Goal: Complete application form

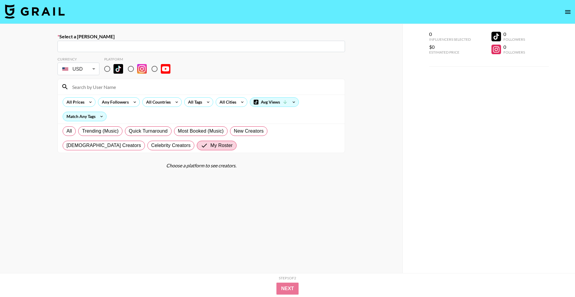
click at [53, 12] on img at bounding box center [35, 11] width 60 height 14
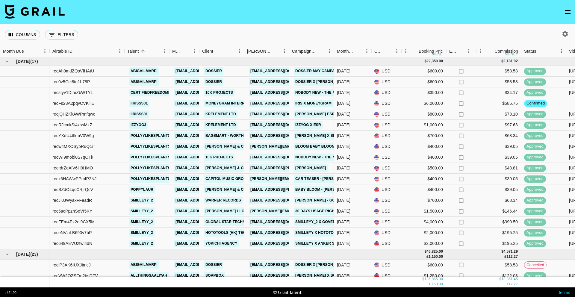
click at [561, 33] on button "button" at bounding box center [565, 34] width 10 height 10
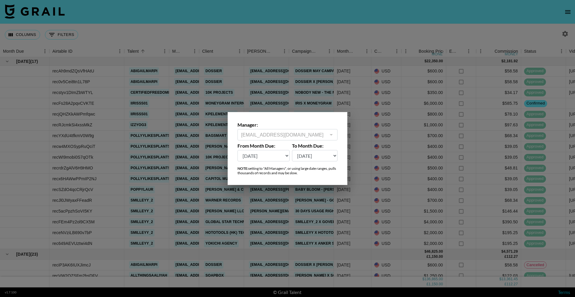
click at [266, 156] on select "[DATE] Aug '[DATE] Jun '[DATE] Apr '[DATE] Feb '[DATE] Dec '[DATE] Oct '[DATE] …" at bounding box center [264, 155] width 52 height 11
select select "[DATE]"
click at [238, 150] on select "[DATE] Aug '[DATE] Jun '[DATE] Apr '[DATE] Feb '[DATE] Dec '[DATE] Oct '[DATE] …" at bounding box center [264, 155] width 52 height 11
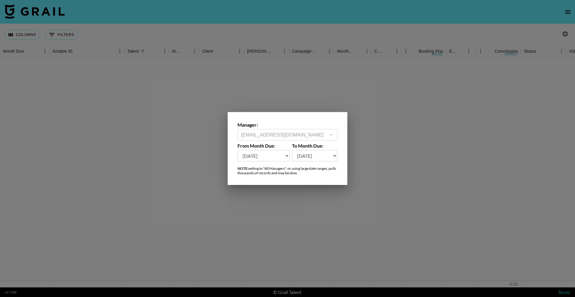
click at [240, 32] on div at bounding box center [287, 148] width 575 height 297
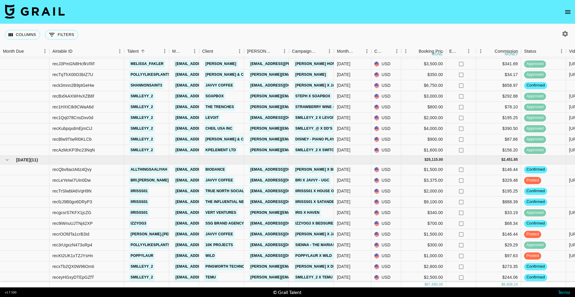
scroll to position [116, 0]
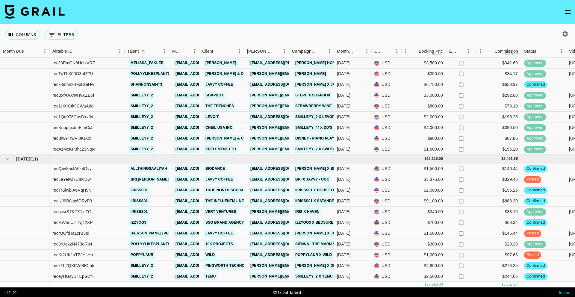
click at [208, 255] on link "Wild" at bounding box center [210, 254] width 12 height 7
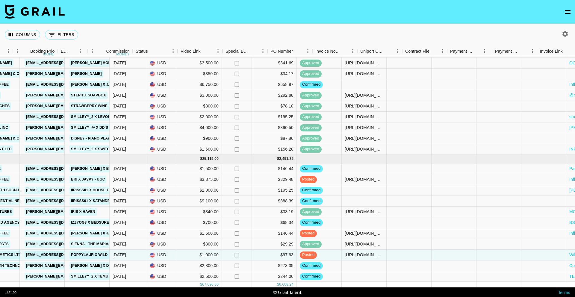
scroll to position [116, 419]
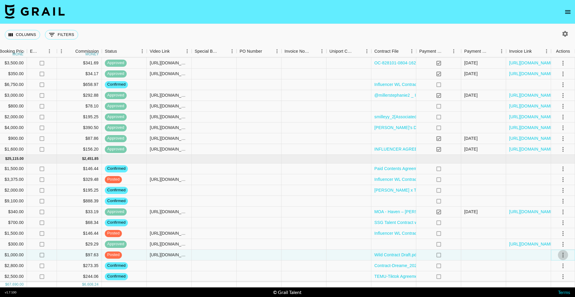
click at [565, 258] on icon "select merge strategy" at bounding box center [563, 255] width 7 height 7
click at [553, 241] on div "Approve" at bounding box center [550, 242] width 18 height 7
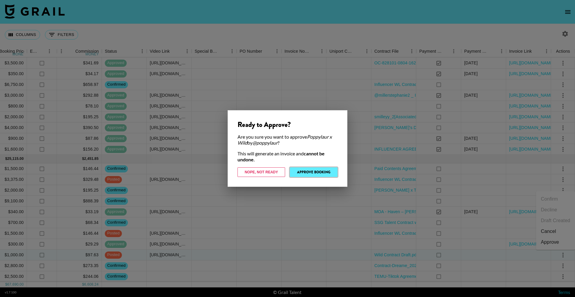
click at [316, 173] on button "Approve Booking" at bounding box center [314, 172] width 48 height 10
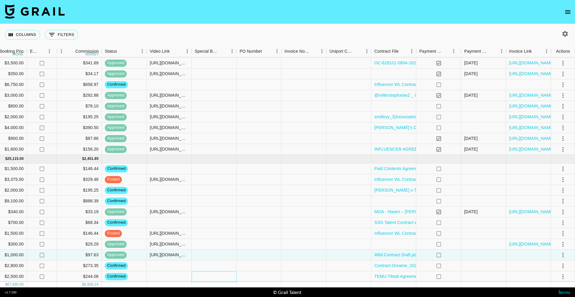
click at [215, 271] on div at bounding box center [214, 276] width 45 height 11
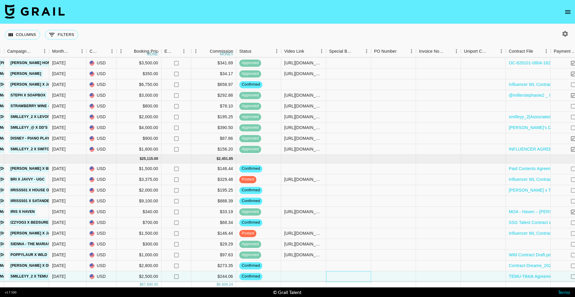
scroll to position [116, 284]
click at [311, 266] on div at bounding box center [304, 266] width 45 height 11
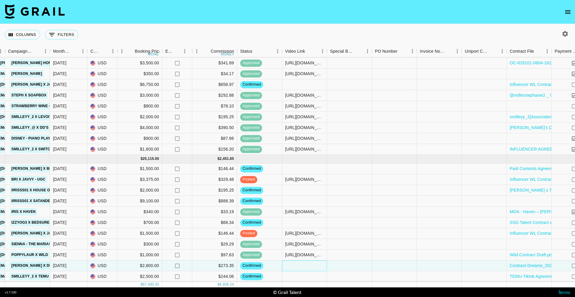
scroll to position [116, 419]
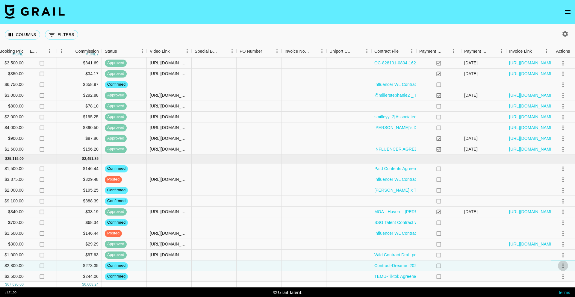
click at [562, 265] on icon "select merge strategy" at bounding box center [563, 265] width 7 height 7
click at [556, 229] on li "Draft Created" at bounding box center [555, 231] width 39 height 11
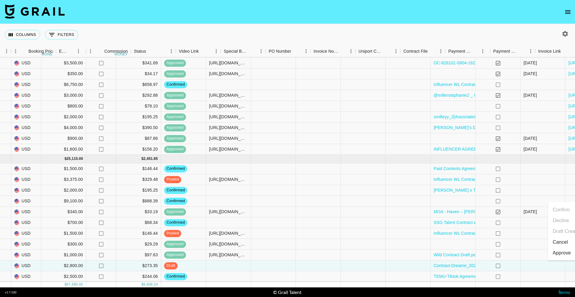
scroll to position [116, 350]
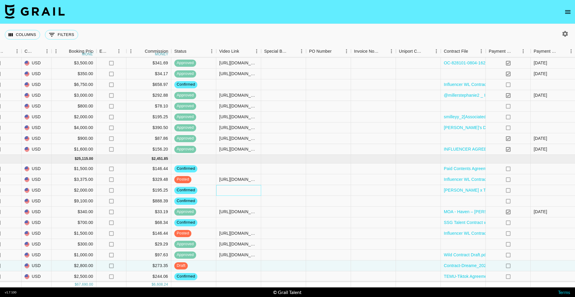
click at [231, 196] on div at bounding box center [238, 190] width 45 height 11
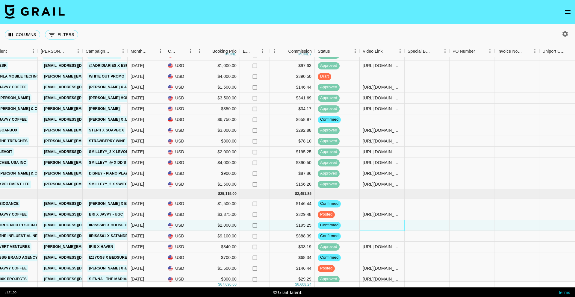
scroll to position [77, 206]
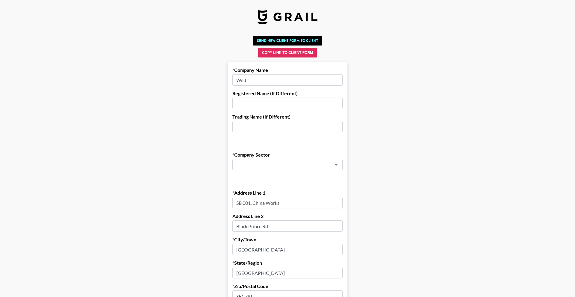
click at [260, 81] on input "Wild" at bounding box center [287, 79] width 110 height 11
paste input "Cosmetics Ltd"
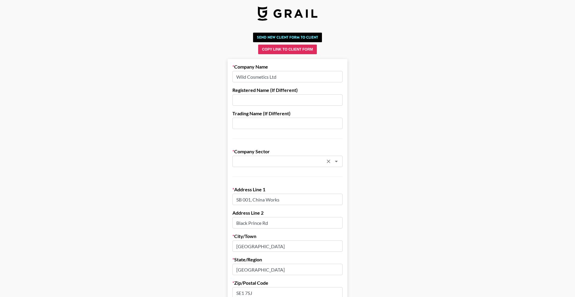
scroll to position [4, 0]
click at [250, 165] on div "​" at bounding box center [287, 160] width 110 height 11
type input "Wild Cosmetics Ltd"
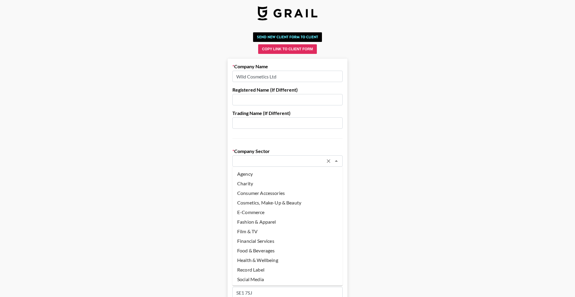
click at [259, 206] on li "Cosmetics, Make-Up & Beauty" at bounding box center [287, 203] width 110 height 10
type input "Cosmetics, Make-Up & Beauty"
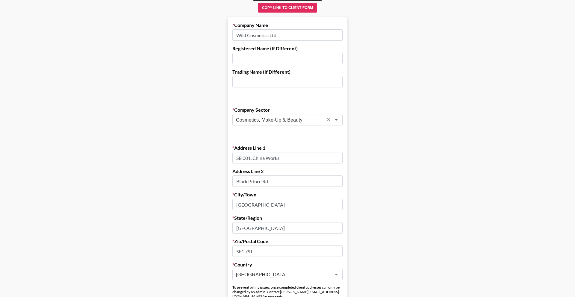
scroll to position [46, 0]
click at [270, 159] on input "SB 001, China Works" at bounding box center [287, 156] width 110 height 11
click at [270, 157] on input "SB 001, China Works" at bounding box center [287, 156] width 110 height 11
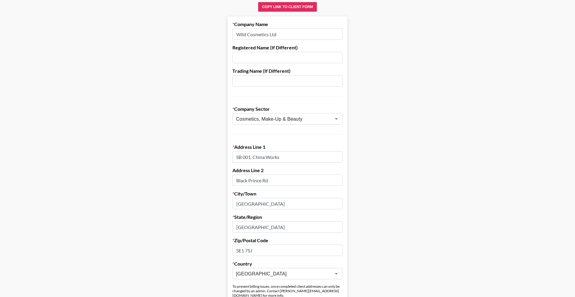
click at [270, 157] on input "SB 001, China Works" at bounding box center [287, 156] width 110 height 11
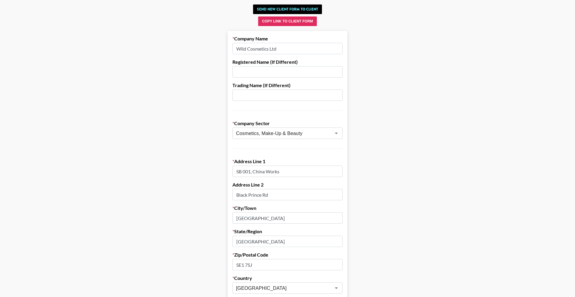
scroll to position [0, 0]
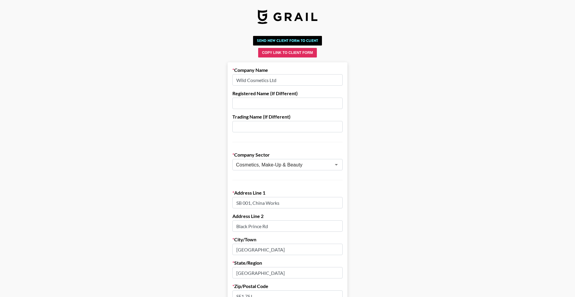
click at [262, 199] on input "SB 001, China Works" at bounding box center [287, 202] width 110 height 11
click at [272, 204] on input "SB 001, China Works" at bounding box center [287, 202] width 110 height 11
drag, startPoint x: 267, startPoint y: 200, endPoint x: 216, endPoint y: 200, distance: 50.6
click at [286, 203] on input "SB 001, China Works" at bounding box center [287, 202] width 110 height 11
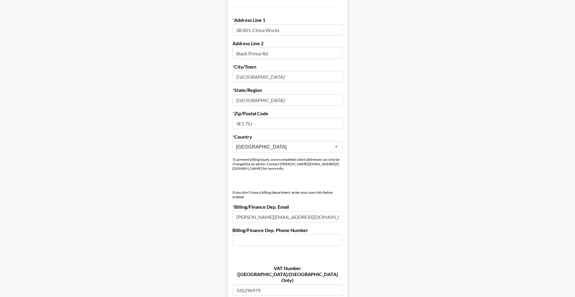
scroll to position [52, 0]
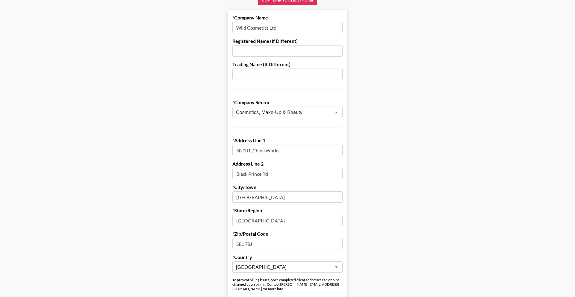
drag, startPoint x: 269, startPoint y: 151, endPoint x: 228, endPoint y: 149, distance: 40.5
click at [241, 150] on input "SB 001, China Works" at bounding box center [287, 150] width 110 height 11
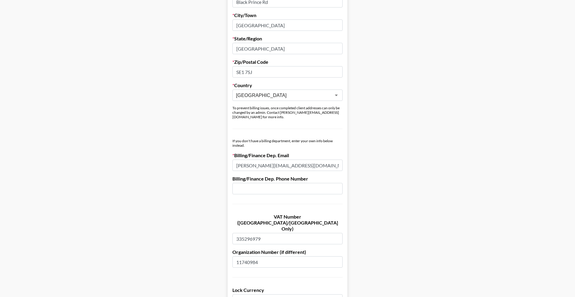
scroll to position [205, 0]
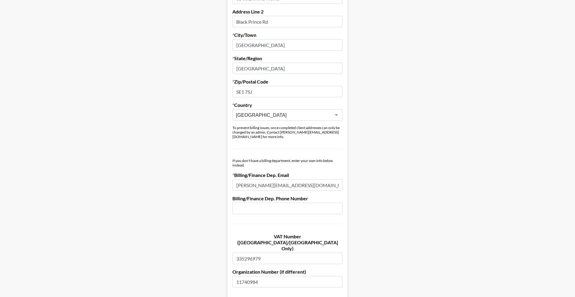
click at [265, 180] on input "shreena@wearewild.com" at bounding box center [287, 184] width 110 height 11
paste input "abby@wearewild.co"
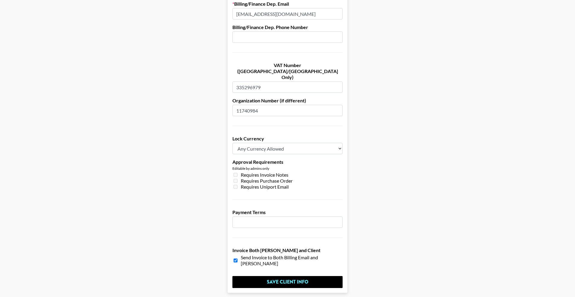
scroll to position [389, 0]
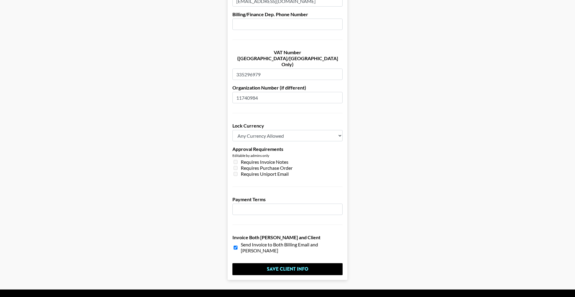
type input "[EMAIL_ADDRESS][DOMAIN_NAME]"
click at [272, 263] on input "Save Client Info" at bounding box center [287, 269] width 110 height 12
